Goal: Task Accomplishment & Management: Use online tool/utility

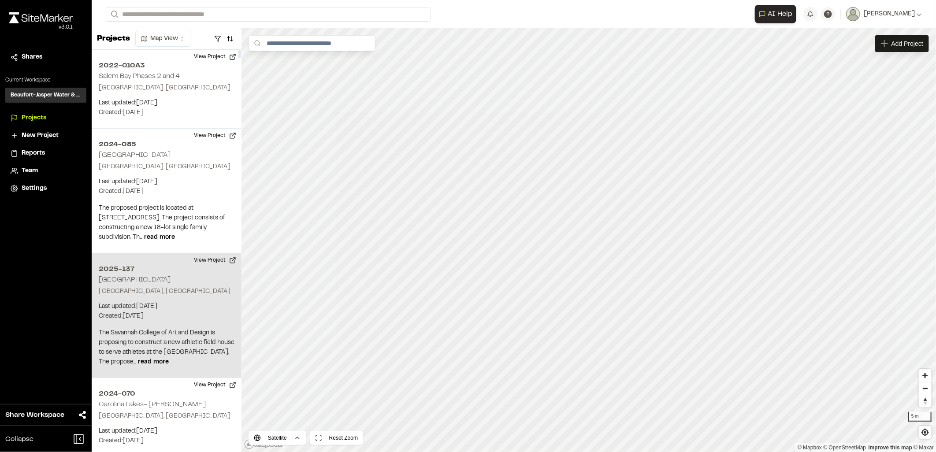
click at [166, 300] on div "2025-137 [GEOGRAPHIC_DATA] [GEOGRAPHIC_DATA], [GEOGRAPHIC_DATA] Last updated: […" at bounding box center [167, 315] width 150 height 125
click at [305, 47] on span "Map Layers" at bounding box center [291, 44] width 33 height 10
click at [318, 48] on html "Close sidebar v 3.0.1 Shares Current Workspace Beaufort-Jasper Water & Sewer Au…" at bounding box center [468, 226] width 936 height 452
click at [314, 62] on link "Add Layer" at bounding box center [301, 62] width 66 height 15
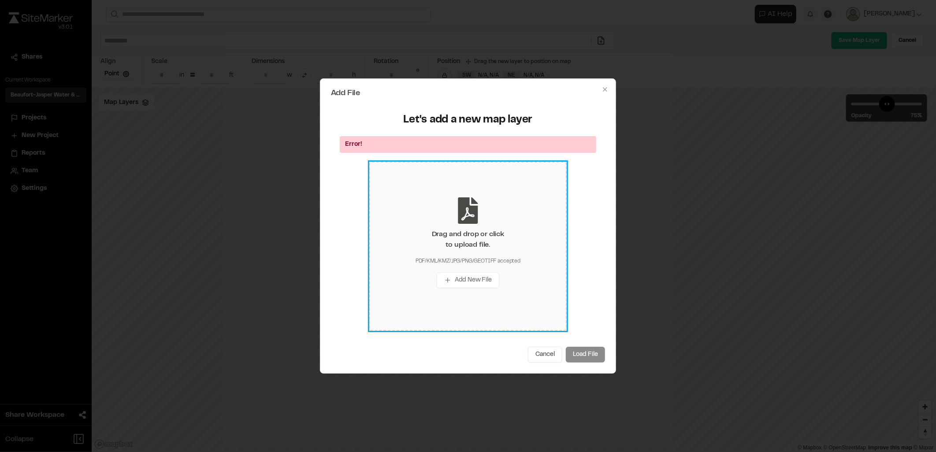
click at [477, 248] on div "Drag and drop or click to upload file." at bounding box center [468, 239] width 72 height 21
click at [472, 204] on icon at bounding box center [468, 210] width 26 height 26
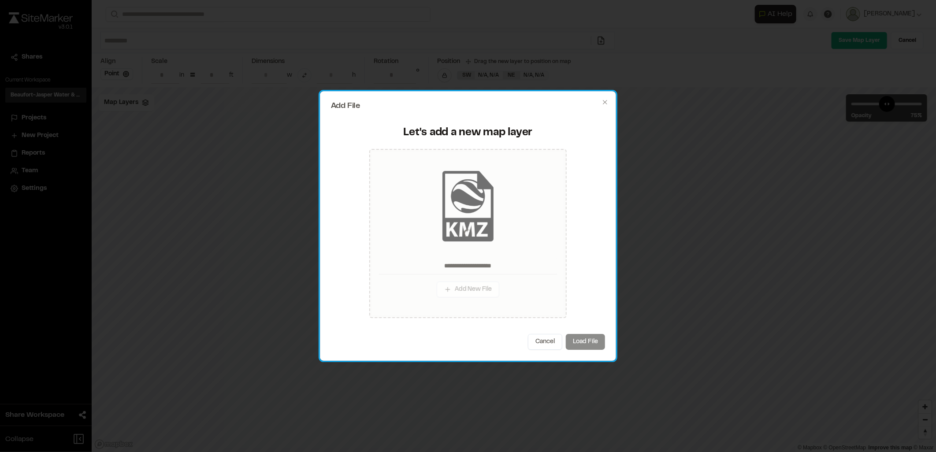
click at [592, 343] on div "Cancel Load File" at bounding box center [468, 342] width 274 height 16
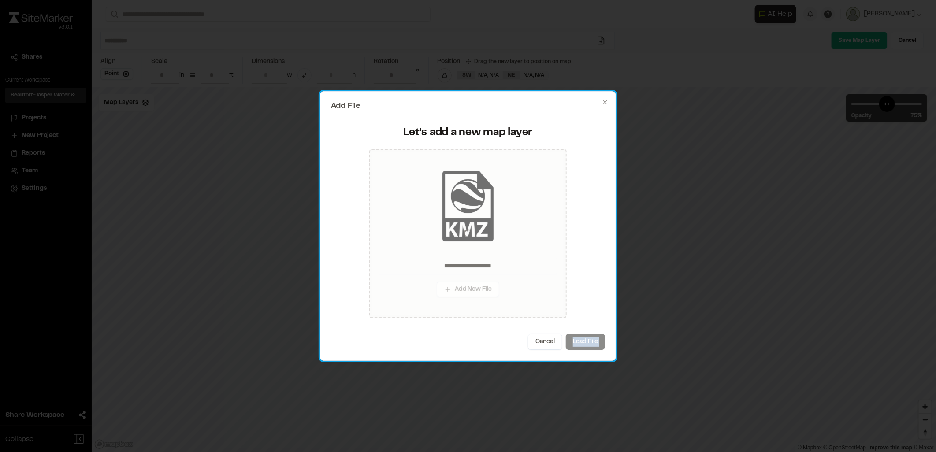
click at [592, 343] on div "Cancel Load File" at bounding box center [468, 342] width 274 height 16
click at [601, 216] on div "**********" at bounding box center [468, 222] width 274 height 210
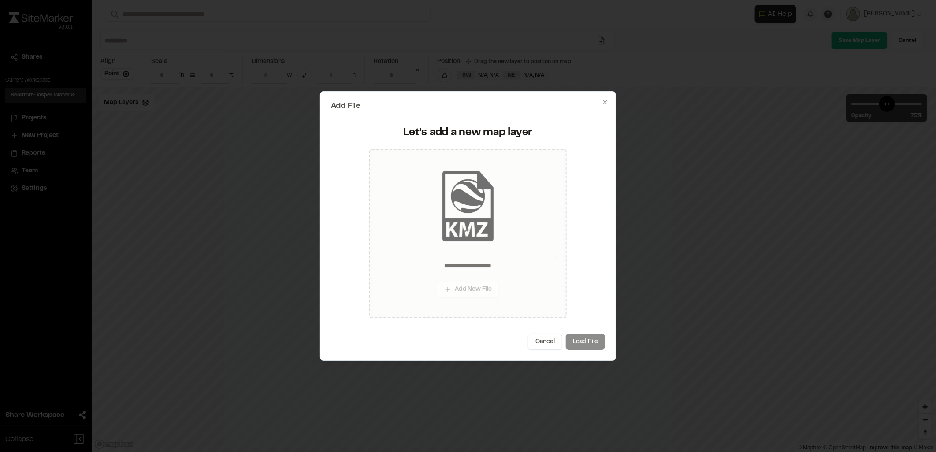
click at [522, 267] on input "**********" at bounding box center [468, 265] width 178 height 17
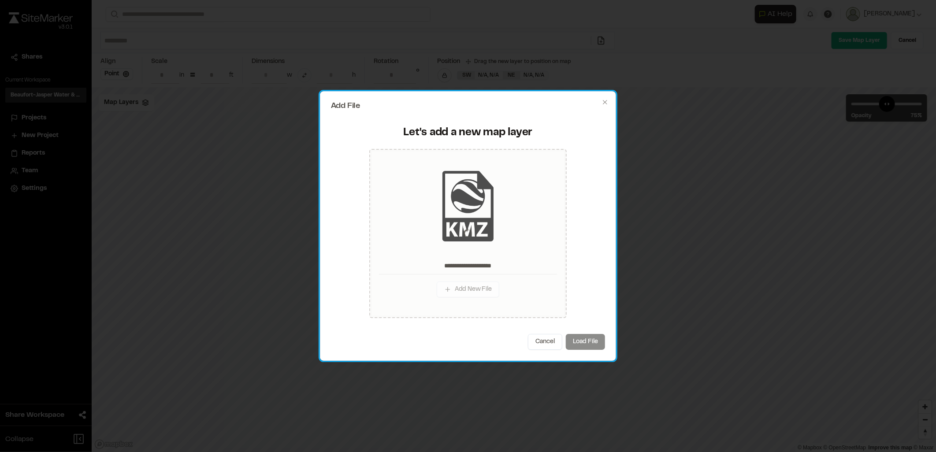
click at [583, 343] on div "Cancel Load File" at bounding box center [468, 342] width 274 height 16
